Goal: Task Accomplishment & Management: Manage account settings

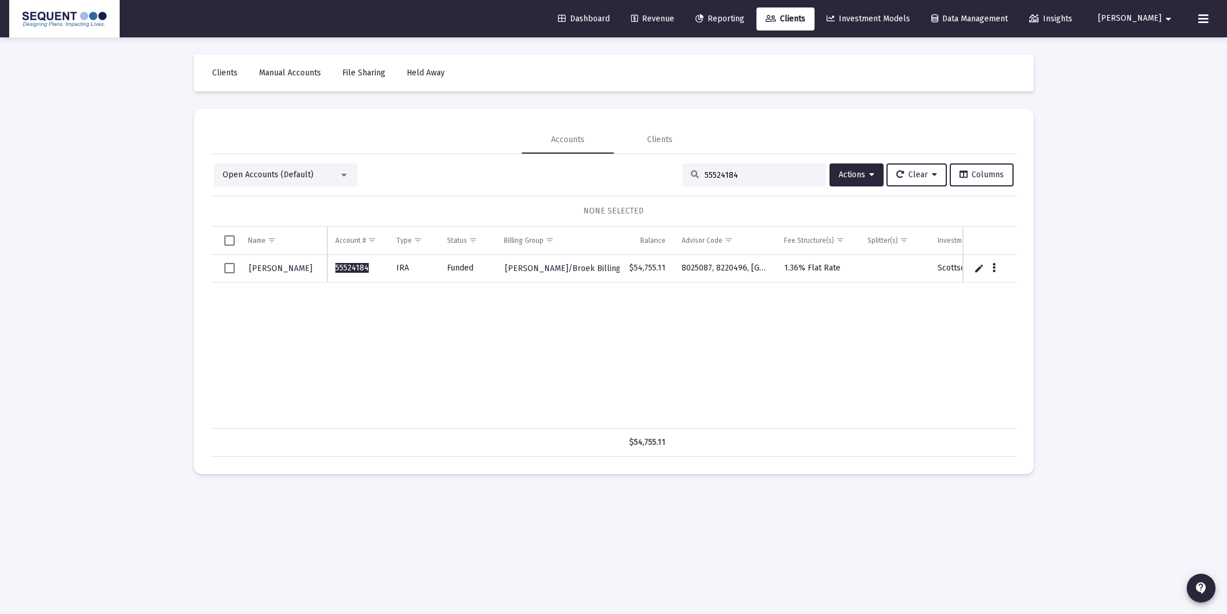
click at [747, 178] on input "55524184" at bounding box center [761, 175] width 113 height 10
click at [747, 177] on input "55524184" at bounding box center [761, 175] width 113 height 10
click at [747, 176] on input "55524184" at bounding box center [761, 175] width 113 height 10
click at [783, 174] on input "5552418430354353" at bounding box center [761, 175] width 113 height 10
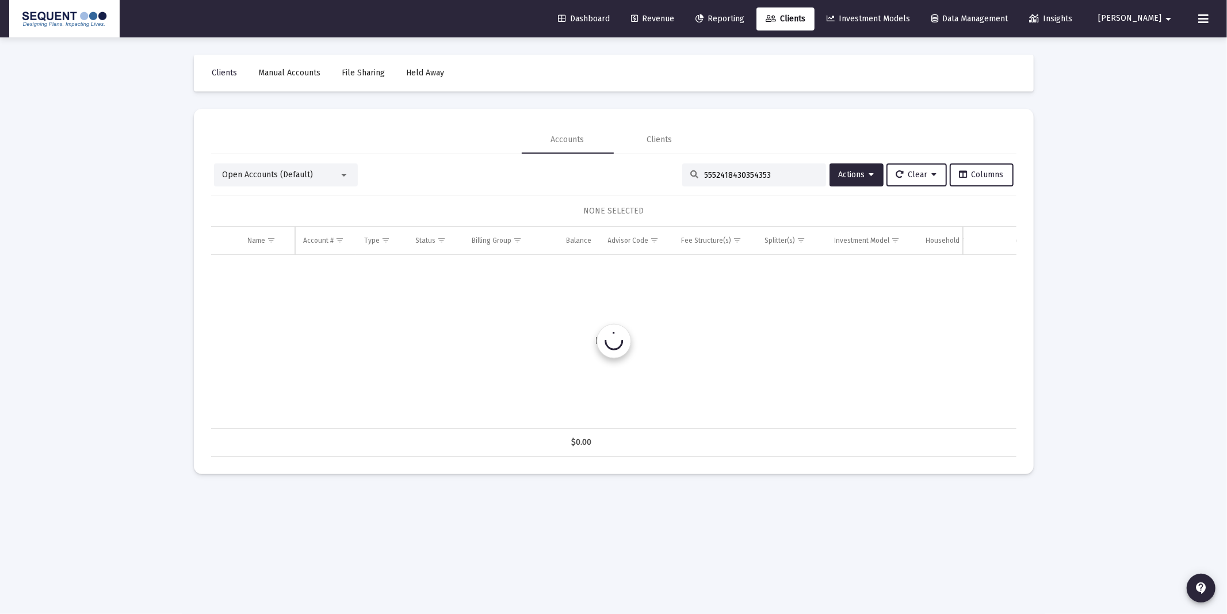
click at [783, 174] on input "5552418430354353" at bounding box center [761, 175] width 113 height 10
type input "30354353"
click at [223, 267] on td "Data grid" at bounding box center [225, 269] width 29 height 28
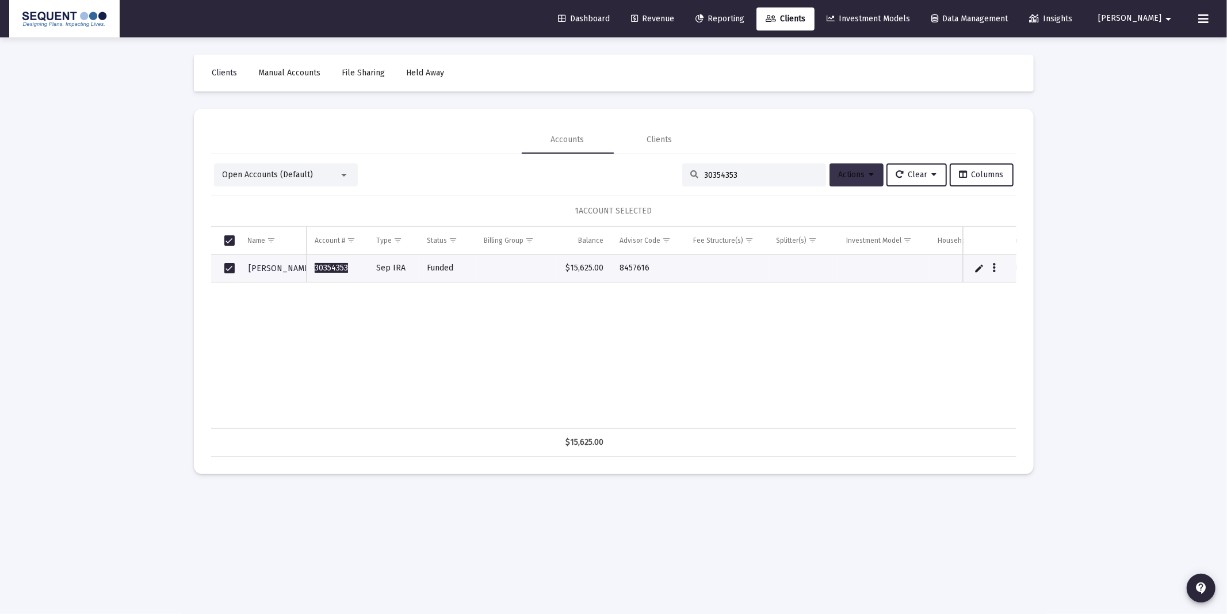
click at [855, 174] on span "Actions" at bounding box center [857, 175] width 36 height 10
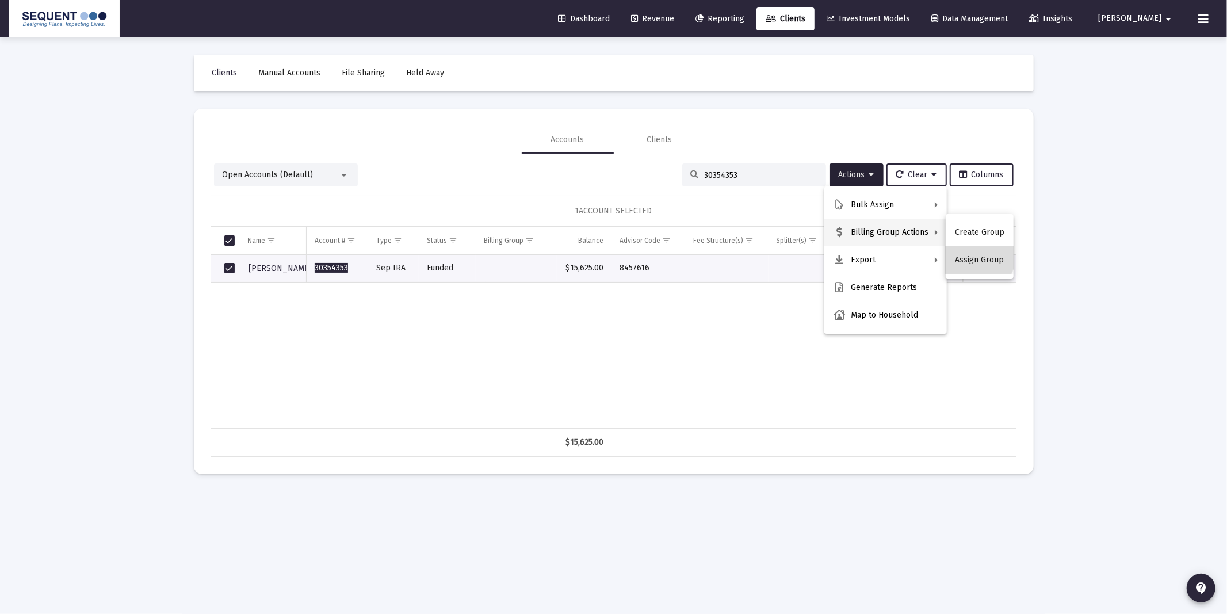
click at [975, 255] on button "Assign Group" at bounding box center [980, 260] width 68 height 28
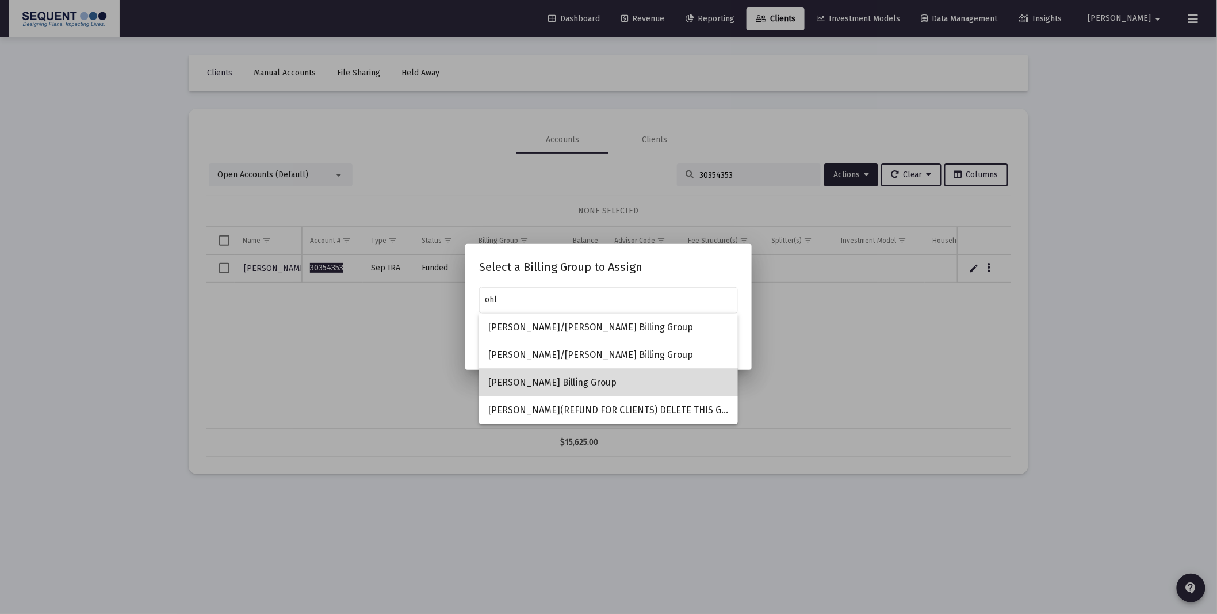
click at [552, 386] on span "[PERSON_NAME] Billing Group" at bounding box center [608, 383] width 240 height 28
type input "[PERSON_NAME] Billing Group"
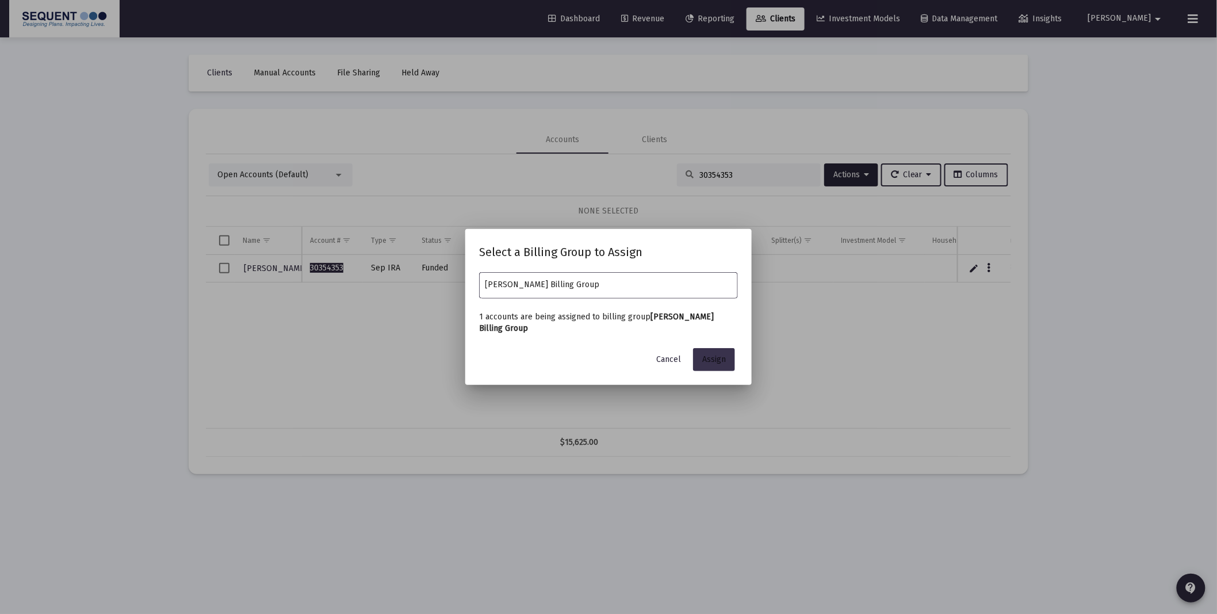
click at [706, 355] on span "Assign" at bounding box center [714, 359] width 24 height 10
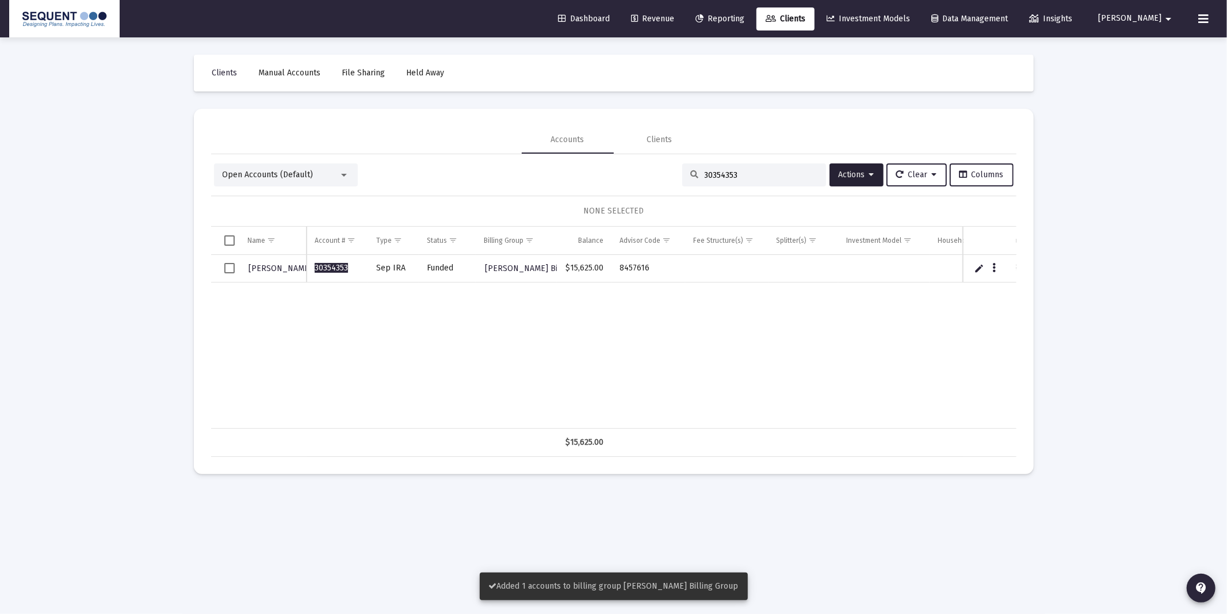
click at [231, 267] on span "Select row" at bounding box center [229, 268] width 10 height 10
click at [848, 174] on span "Actions" at bounding box center [857, 175] width 36 height 10
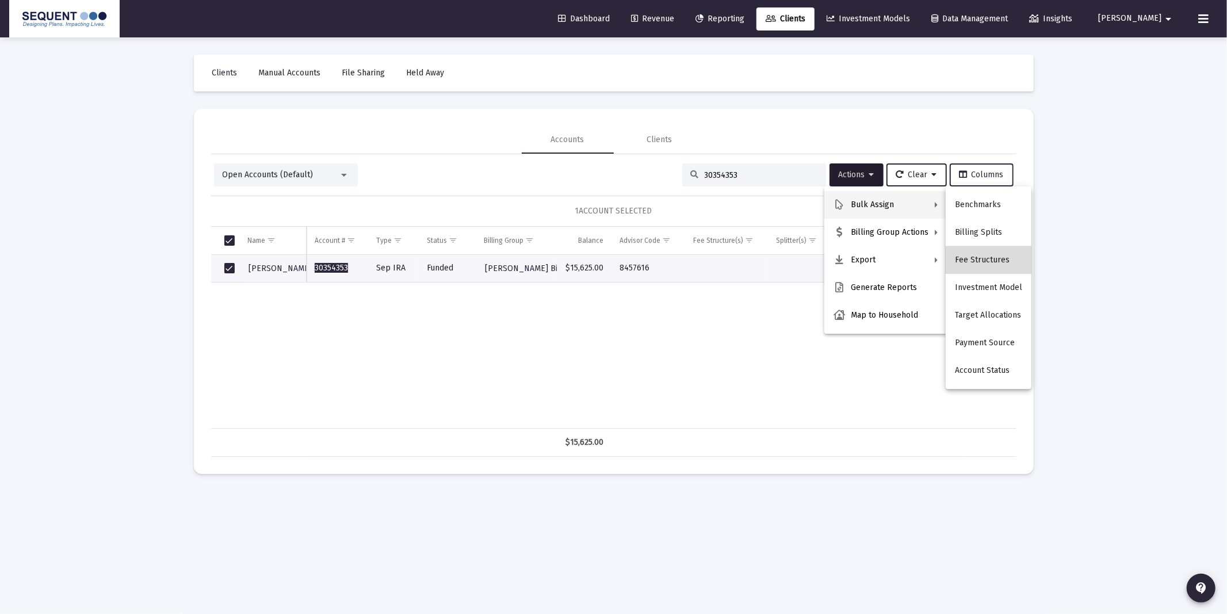
click at [996, 262] on button "Fee Structures" at bounding box center [989, 260] width 86 height 28
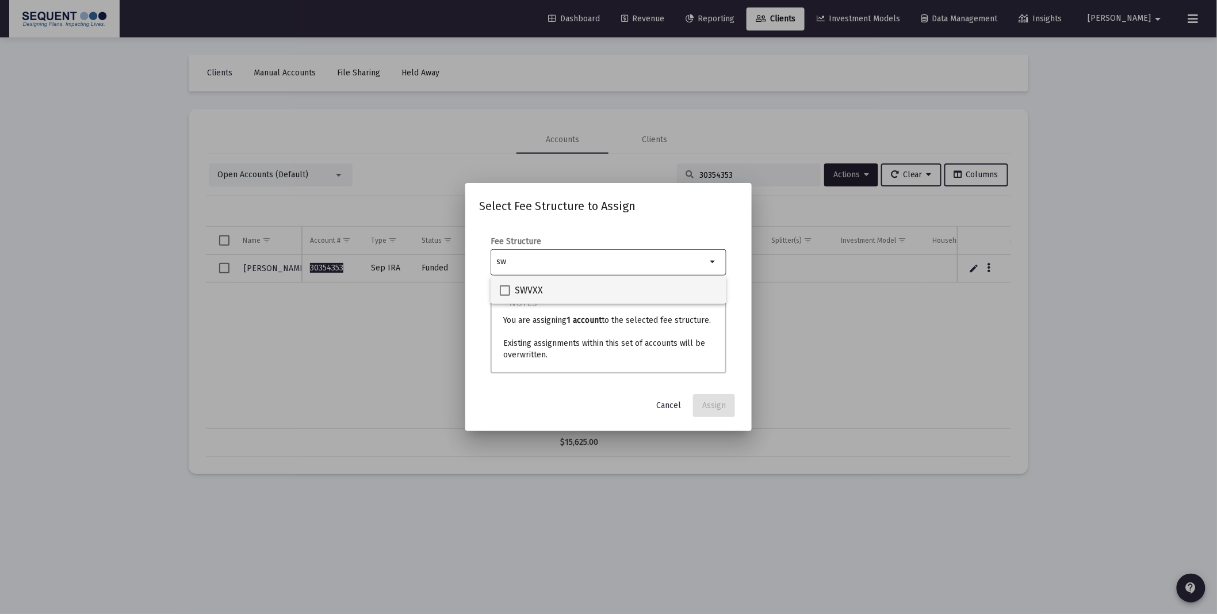
type input "sw"
click at [583, 293] on div "SWVXX" at bounding box center [608, 290] width 217 height 28
checkbox input "true"
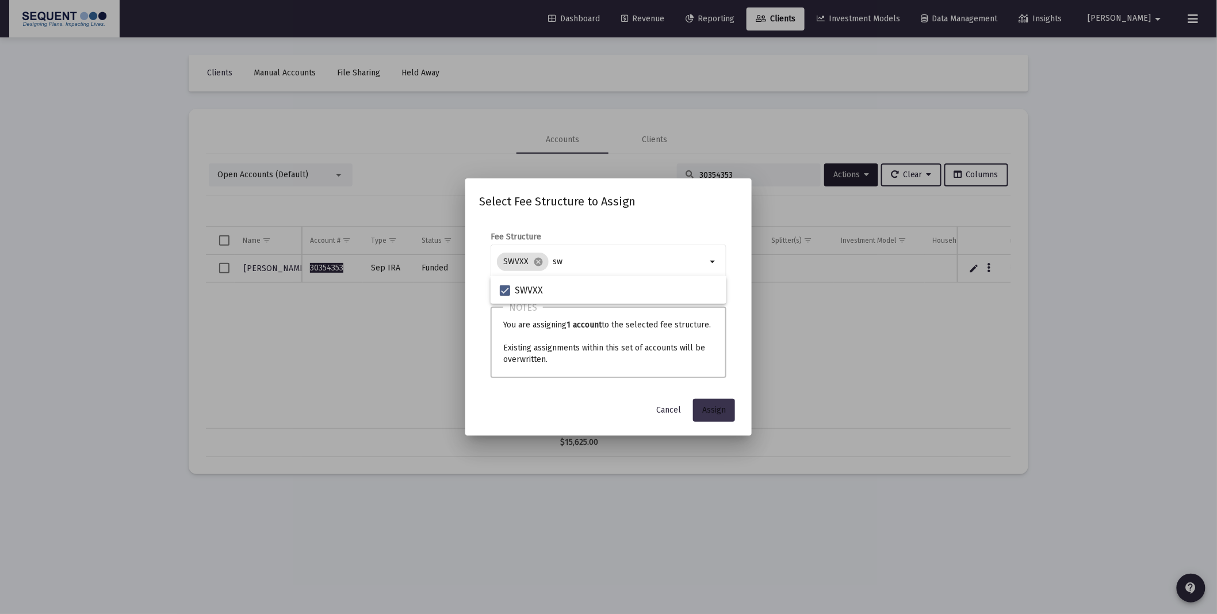
click at [718, 405] on span "Assign" at bounding box center [714, 410] width 24 height 10
